Goal: Task Accomplishment & Management: Use online tool/utility

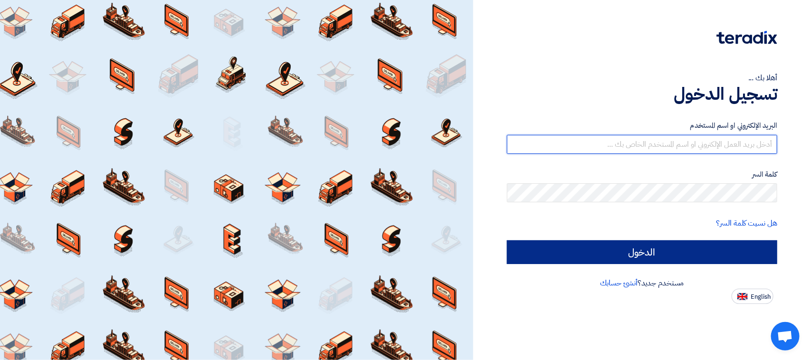
type input "[EMAIL_ADDRESS][DOMAIN_NAME]"
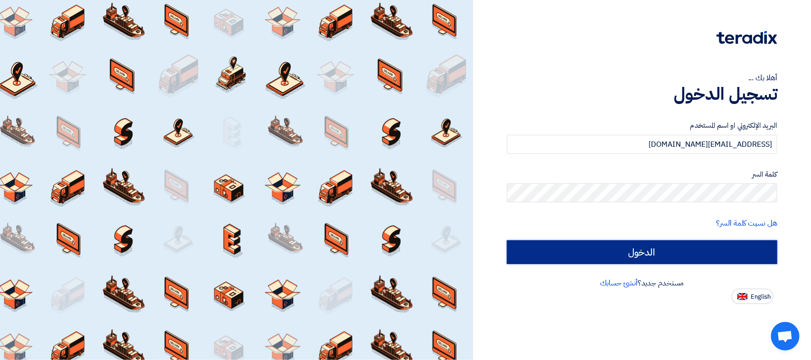
click at [594, 245] on input "الدخول" at bounding box center [642, 252] width 270 height 24
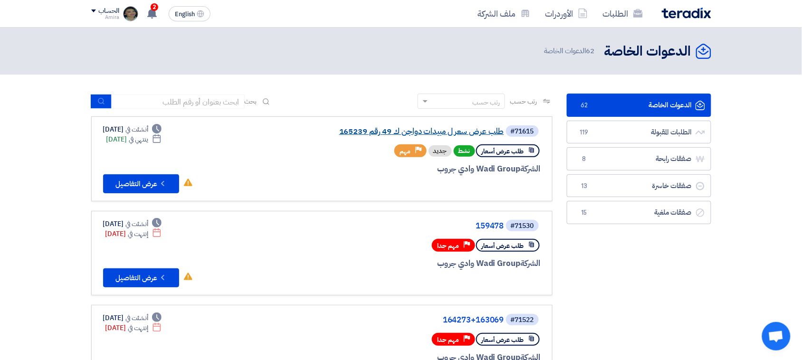
click at [430, 132] on link "طلب عرض سعر ل مبيدات دواجن ك 49 رقم 165239" at bounding box center [409, 131] width 190 height 9
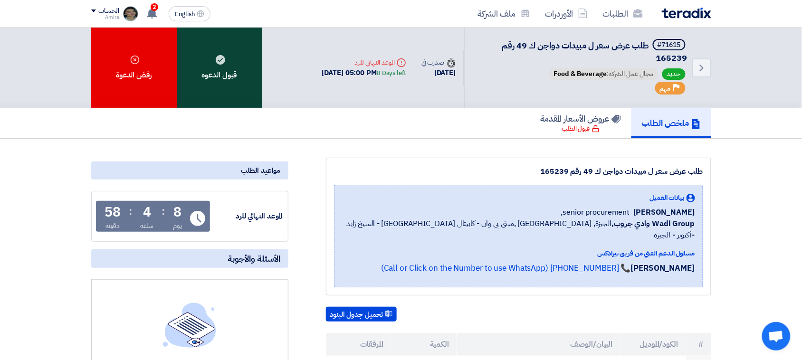
click at [193, 56] on div "قبول الدعوه" at bounding box center [219, 68] width 85 height 80
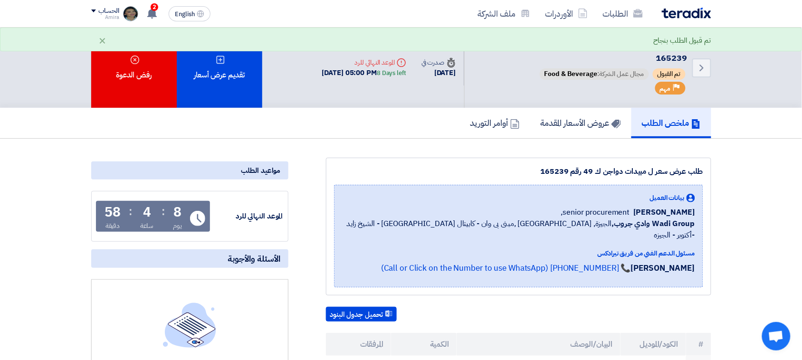
click at [162, 16] on app-header-notification-menu "2 تم نشر طلب عروض أسعار جديد - شاهد التفاصيل 35 minutes ago تم مشاهدة العرض الم…" at bounding box center [151, 13] width 27 height 19
click at [155, 10] on use at bounding box center [151, 13] width 9 height 10
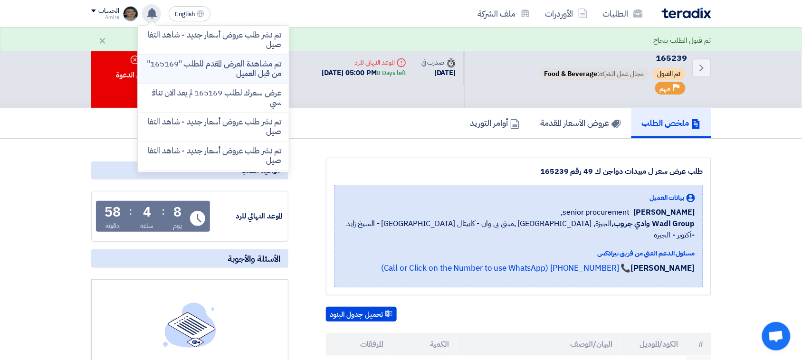
click at [209, 67] on p "تم مشاهدة العرض المقدم للطلب "165169" من قبل العميل" at bounding box center [213, 68] width 136 height 19
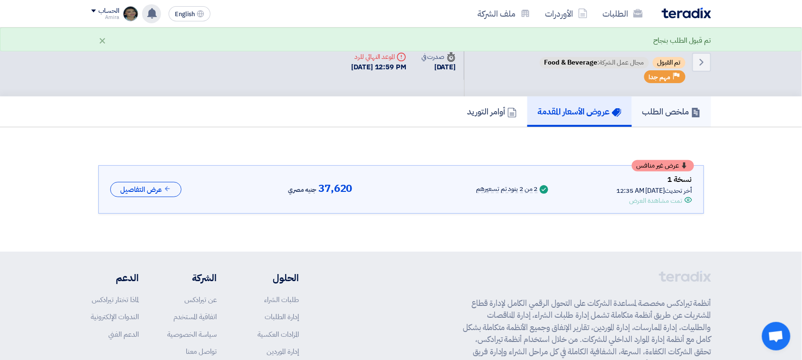
click at [673, 106] on h5 "ملخص الطلب" at bounding box center [671, 111] width 58 height 11
